Goal: Task Accomplishment & Management: Manage account settings

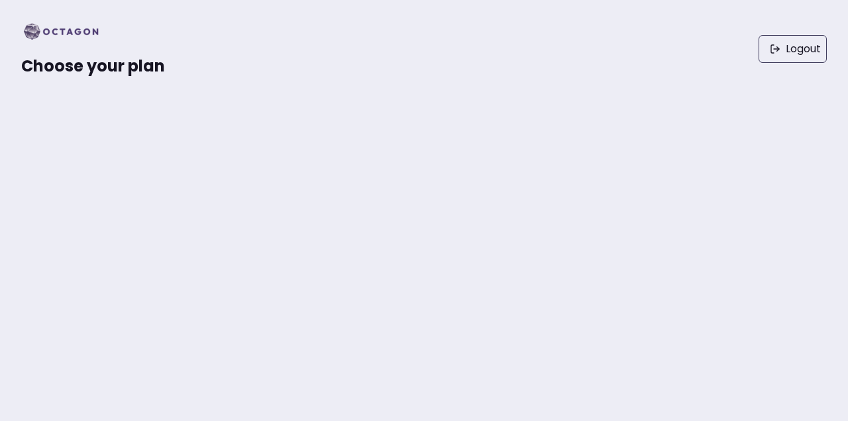
click at [56, 27] on img at bounding box center [65, 31] width 88 height 21
click at [56, 28] on img at bounding box center [65, 31] width 88 height 21
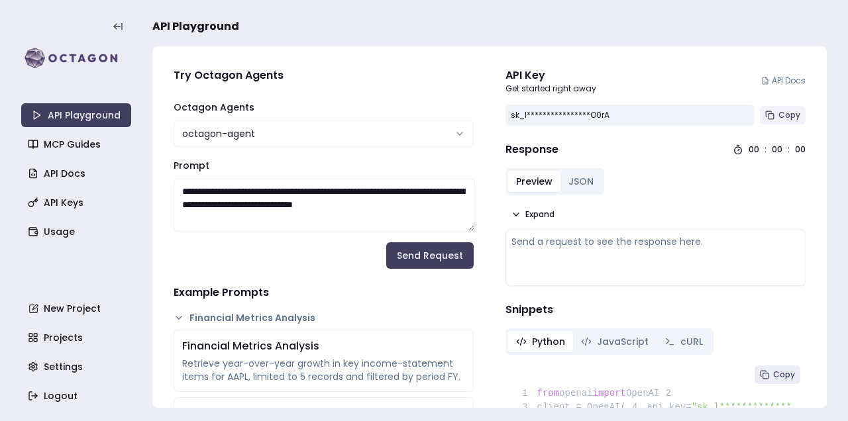
click at [783, 111] on span "Copy" at bounding box center [790, 115] width 22 height 11
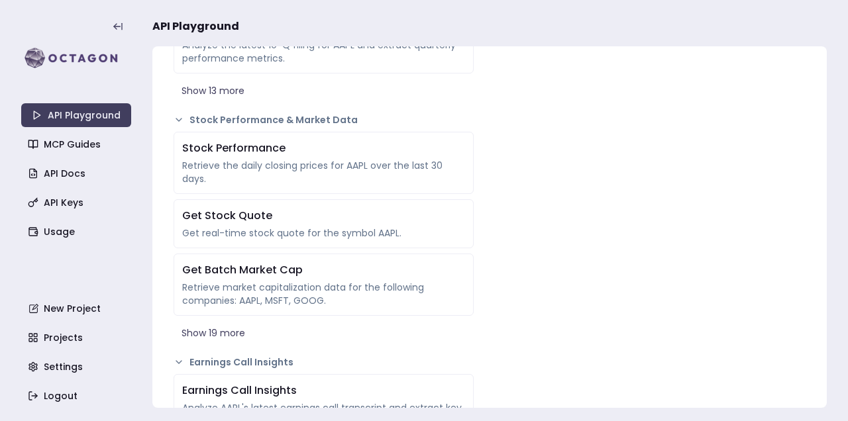
scroll to position [710, 0]
click at [55, 235] on link "Usage" at bounding box center [78, 232] width 110 height 24
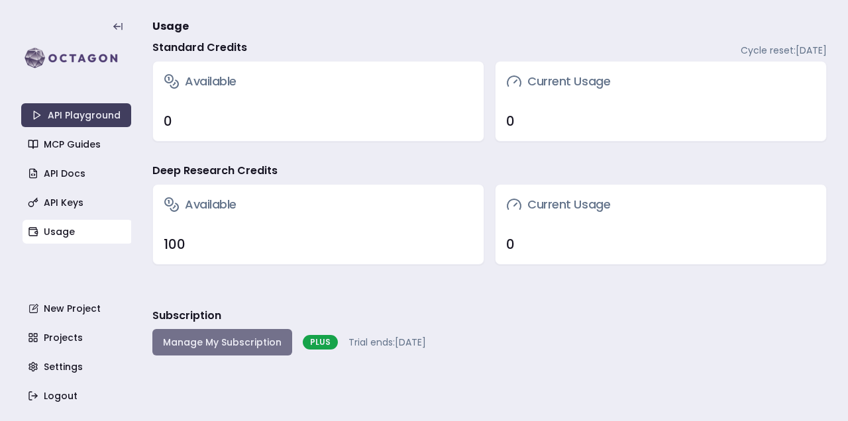
click at [195, 347] on button "Manage My Subscription" at bounding box center [222, 342] width 140 height 27
